Goal: Task Accomplishment & Management: Manage account settings

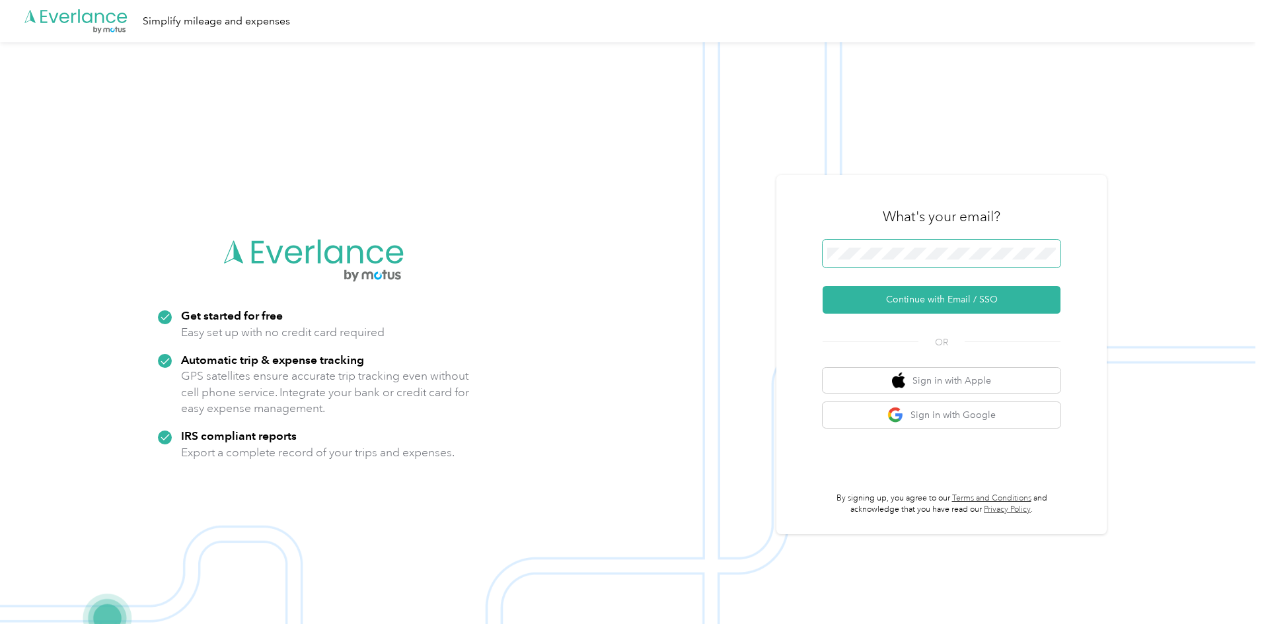
drag, startPoint x: 982, startPoint y: 240, endPoint x: 979, endPoint y: 247, distance: 7.4
click at [982, 240] on span at bounding box center [941, 254] width 238 height 28
click at [945, 297] on button "Continue with Email / SSO" at bounding box center [941, 300] width 238 height 28
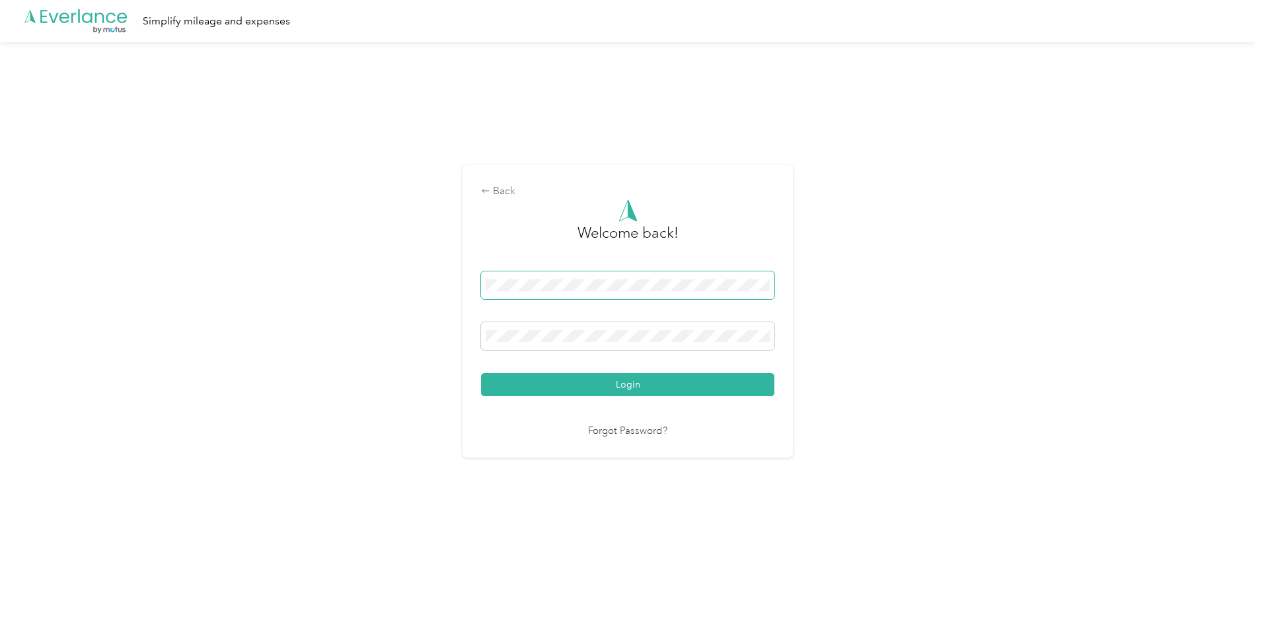
click at [655, 287] on span at bounding box center [627, 286] width 293 height 28
click at [481, 373] on button "Login" at bounding box center [627, 384] width 293 height 23
